Goal: Find specific page/section: Find specific page/section

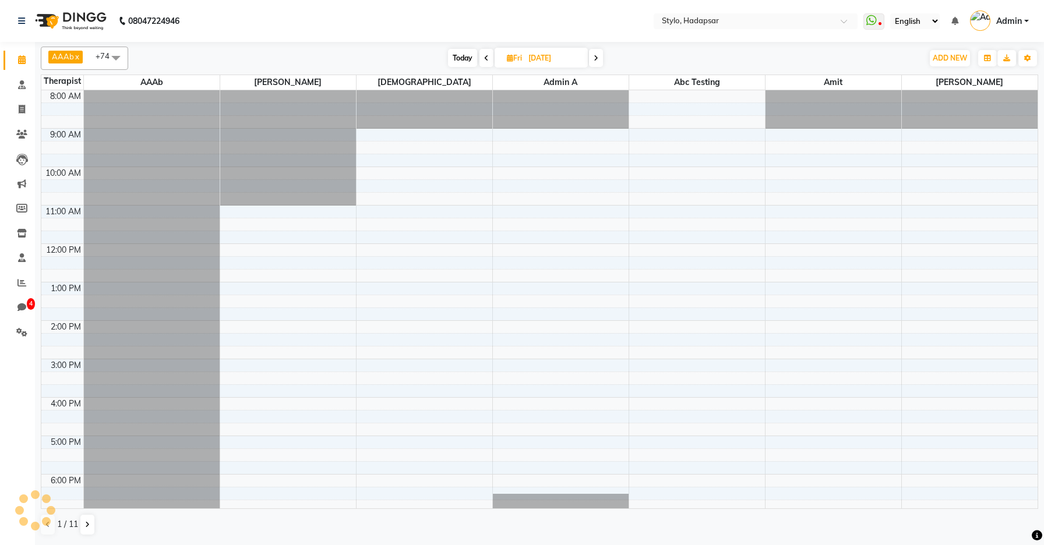
select select "en"
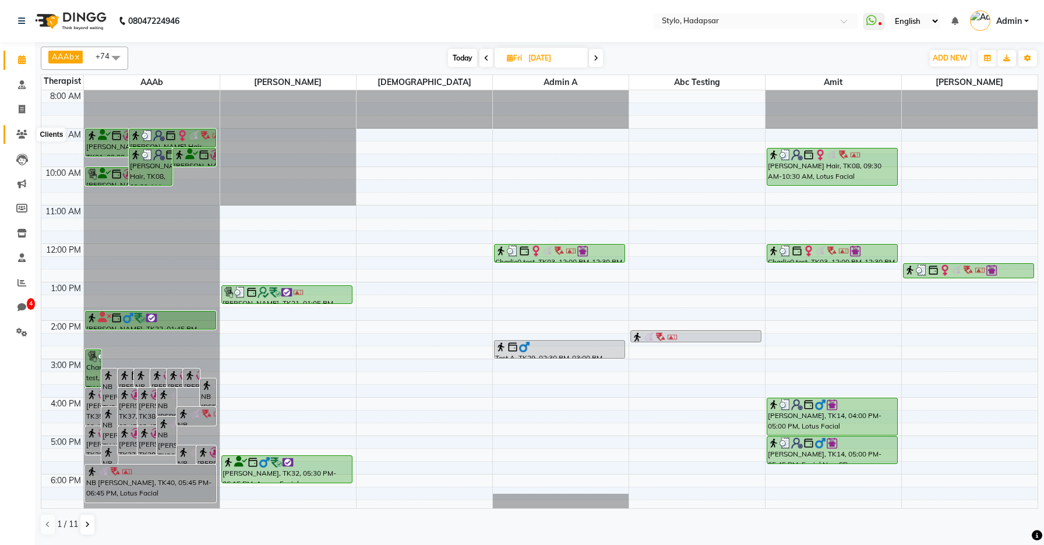
click at [24, 133] on icon at bounding box center [21, 134] width 11 height 9
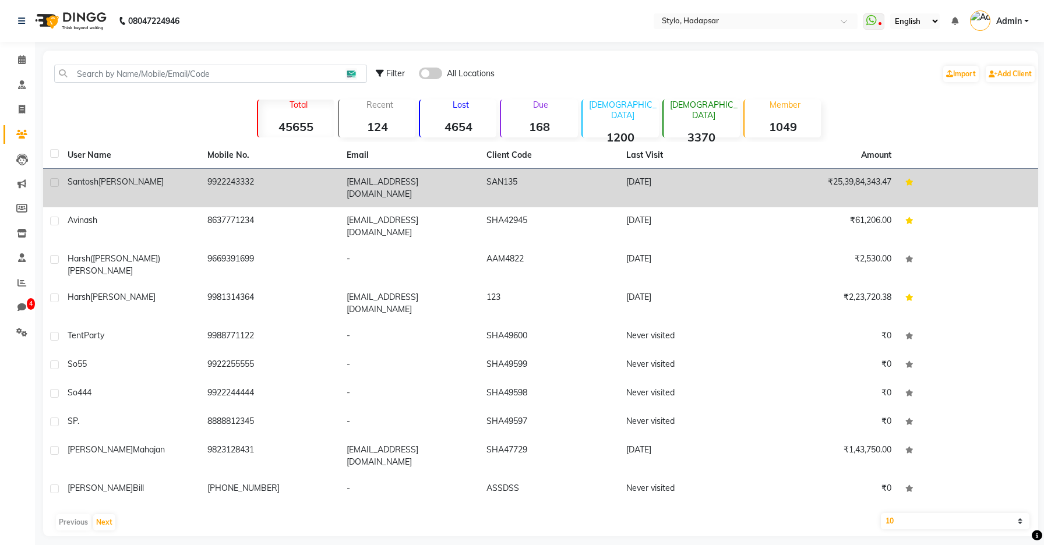
click at [100, 186] on span "[PERSON_NAME]" at bounding box center [130, 181] width 65 height 10
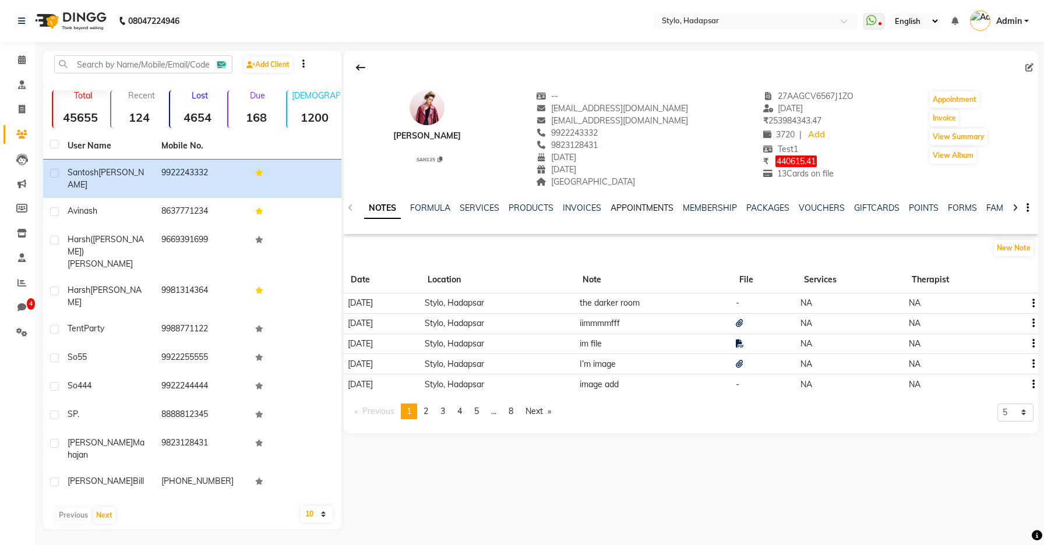
click at [641, 208] on link "APPOINTMENTS" at bounding box center [641, 208] width 63 height 10
